Goal: Find specific page/section: Find specific page/section

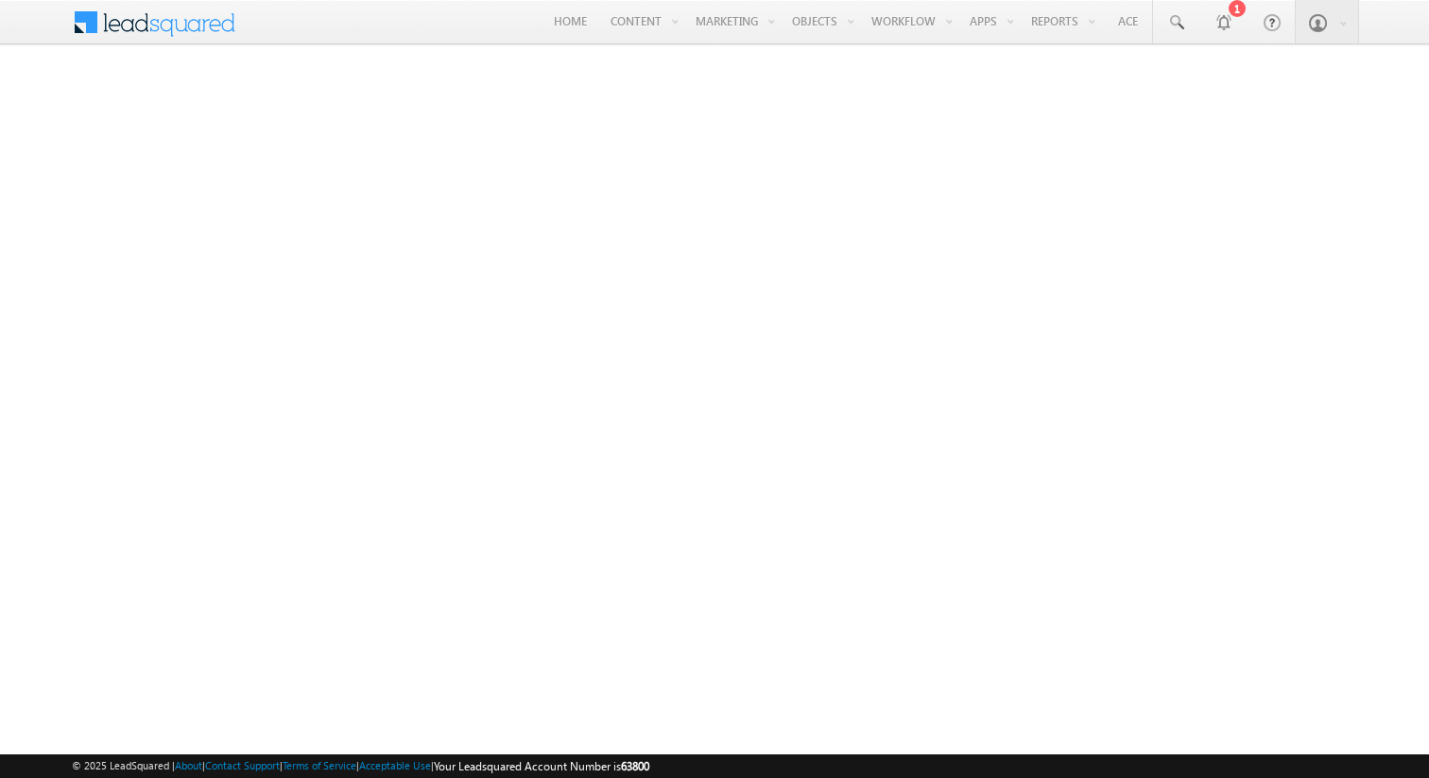
click at [200, 24] on span at bounding box center [166, 20] width 137 height 33
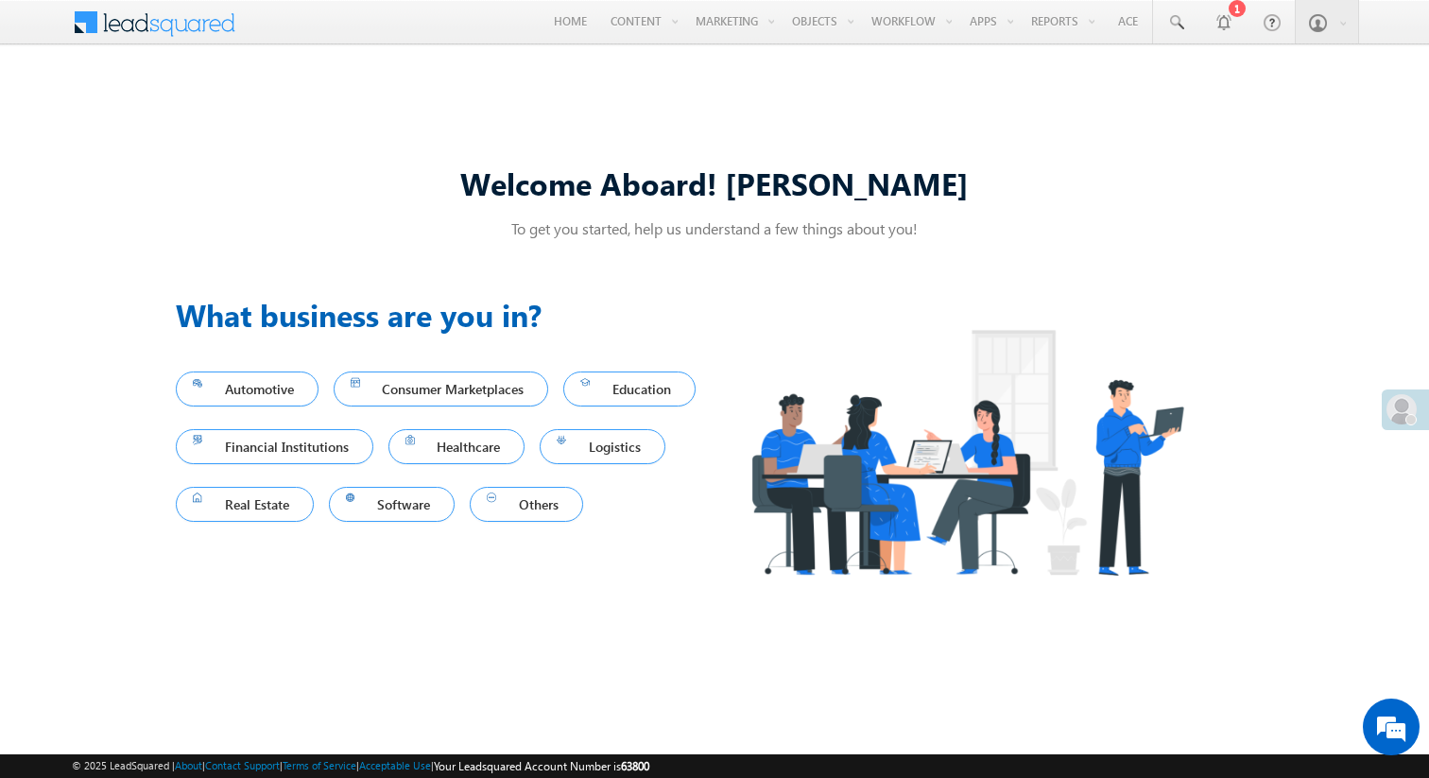
click at [1400, 405] on span at bounding box center [1401, 409] width 30 height 30
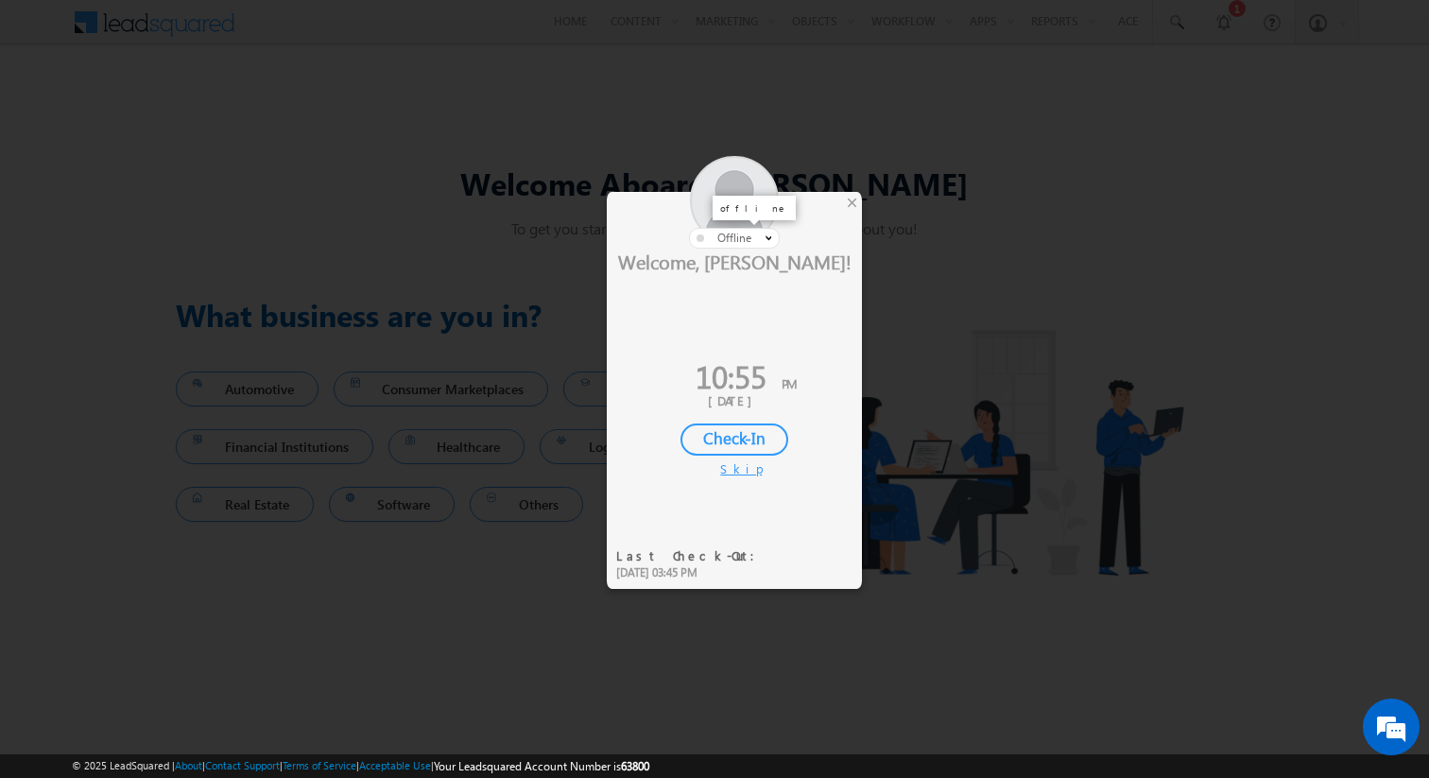
click at [748, 233] on span "offline" at bounding box center [734, 238] width 34 height 14
click at [767, 231] on div at bounding box center [767, 236] width 7 height 11
click at [852, 199] on div "×" at bounding box center [852, 202] width 20 height 21
